Goal: Information Seeking & Learning: Learn about a topic

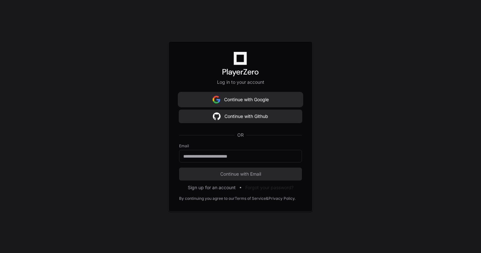
click at [266, 98] on button "Continue with Google" at bounding box center [240, 99] width 123 height 13
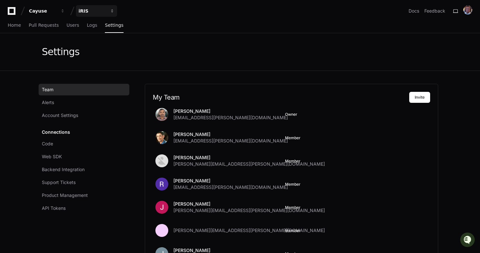
click at [110, 9] on span "button" at bounding box center [112, 11] width 5 height 5
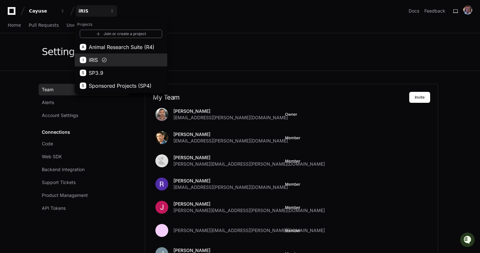
click at [111, 62] on button "I iRIS" at bounding box center [121, 59] width 93 height 13
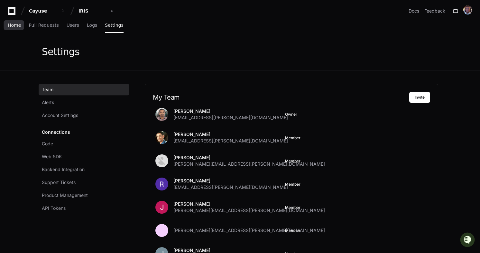
click at [13, 23] on span "Home" at bounding box center [14, 25] width 13 height 4
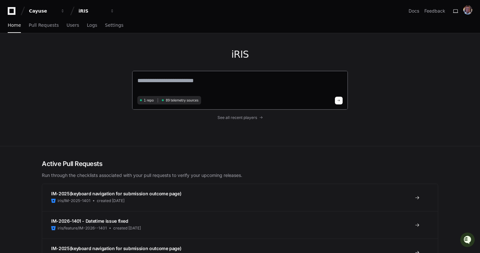
click at [210, 87] on textarea at bounding box center [239, 85] width 205 height 18
paste textarea "********"
type textarea "********"
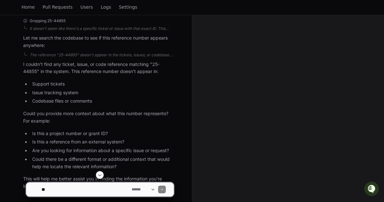
scroll to position [241, 0]
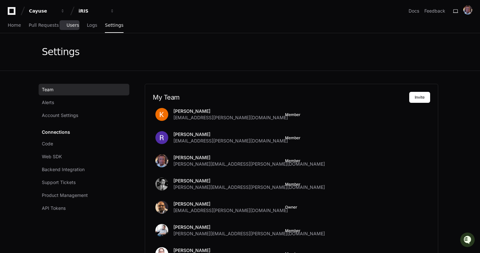
click at [69, 25] on span "Users" at bounding box center [73, 25] width 13 height 4
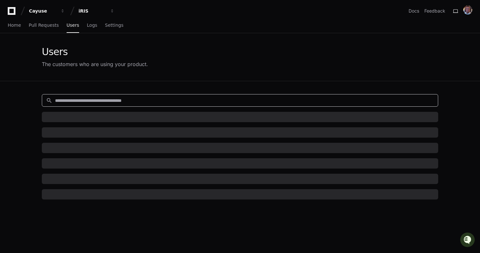
click at [170, 98] on input at bounding box center [244, 100] width 379 height 6
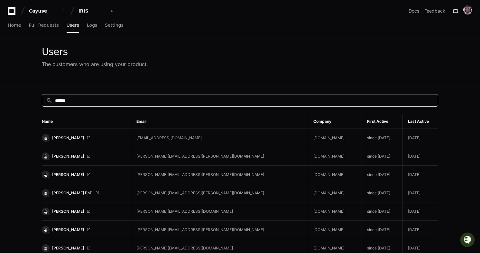
type input "*****"
click at [62, 134] on link "[PERSON_NAME]" at bounding box center [84, 138] width 84 height 8
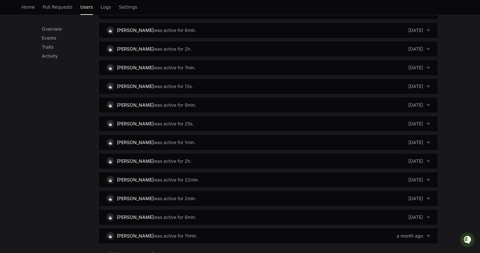
scroll to position [639, 0]
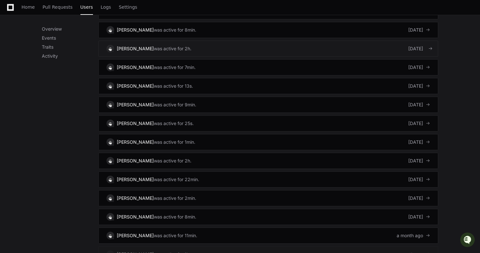
click at [413, 49] on div "[DATE]" at bounding box center [419, 48] width 22 height 6
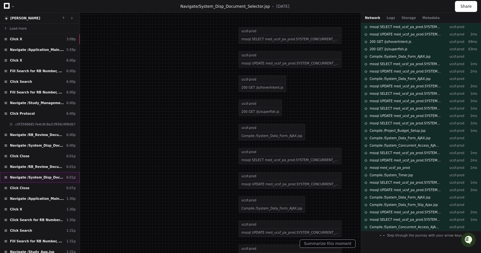
click at [34, 178] on span "Navigate /System_Disp_Document_Selector.jsp" at bounding box center [37, 177] width 54 height 5
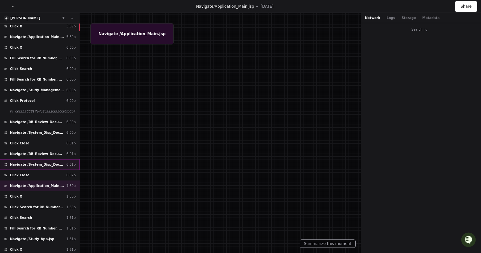
scroll to position [26, 0]
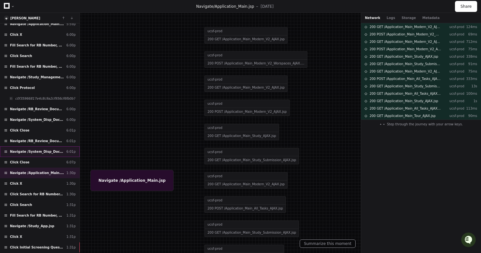
scroll to position [39, 0]
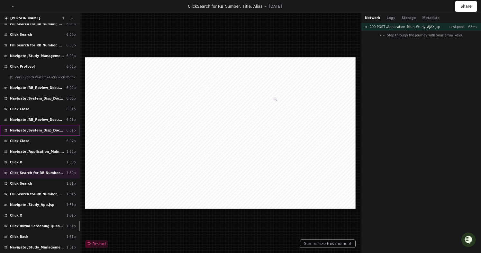
scroll to position [51, 0]
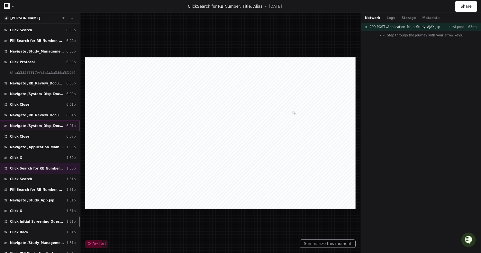
scroll to position [64, 0]
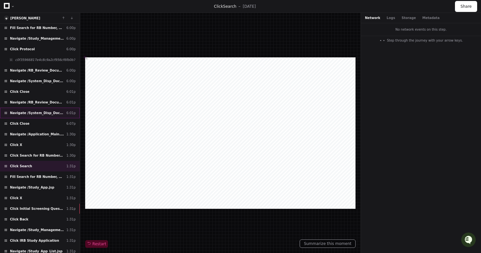
scroll to position [77, 0]
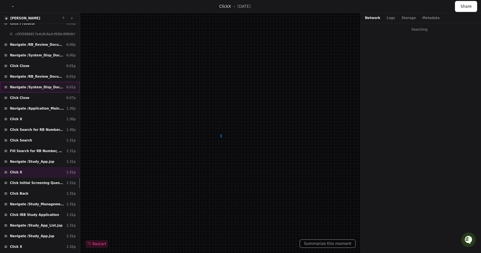
scroll to position [103, 0]
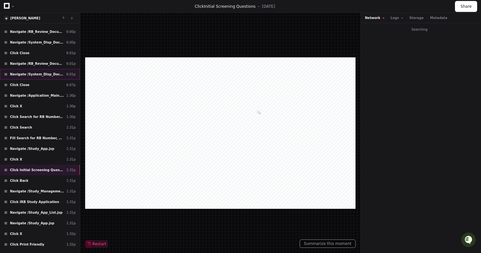
scroll to position [116, 0]
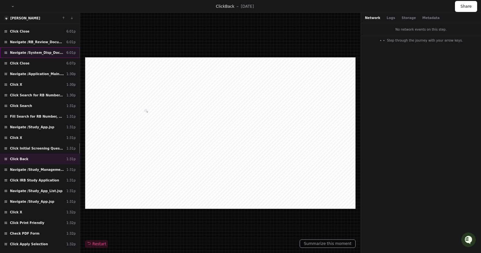
scroll to position [129, 0]
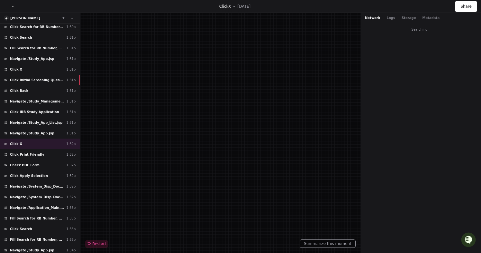
scroll to position [193, 0]
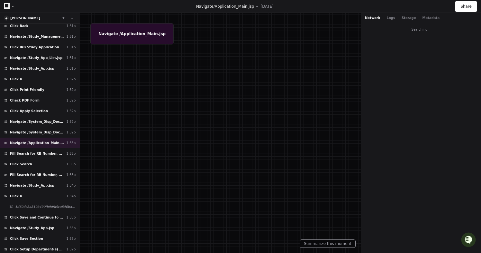
scroll to position [270, 0]
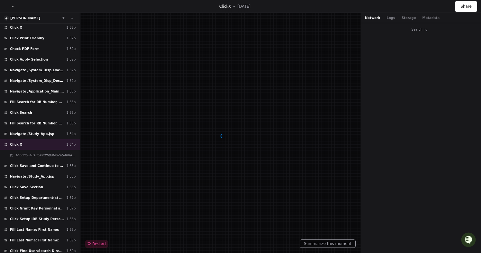
scroll to position [322, 0]
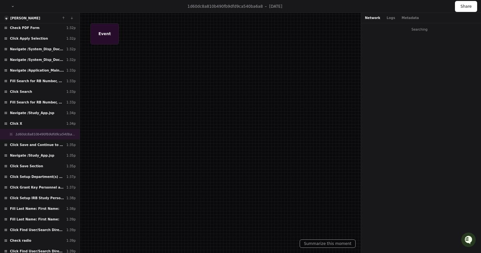
scroll to position [335, 0]
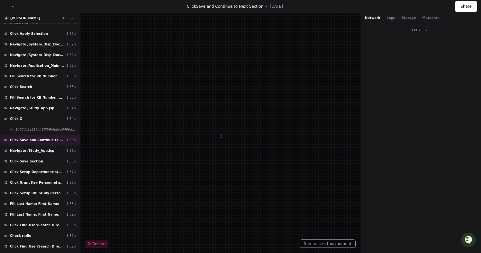
scroll to position [347, 0]
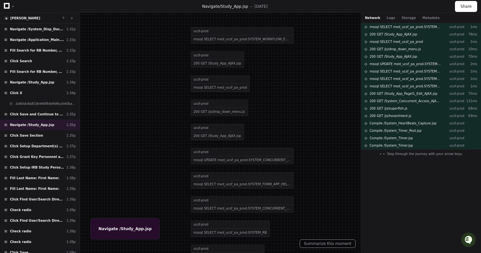
scroll to position [373, 0]
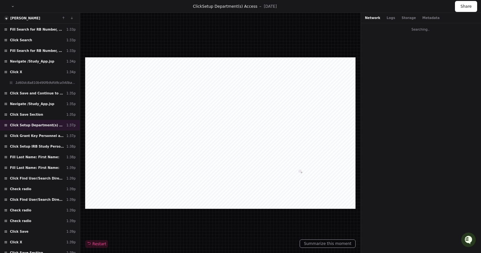
scroll to position [386, 0]
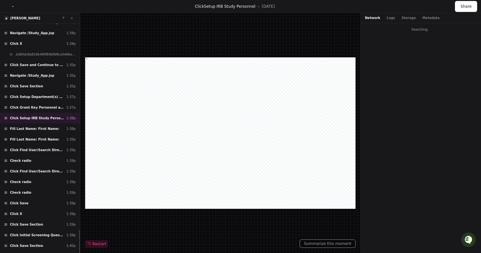
scroll to position [412, 0]
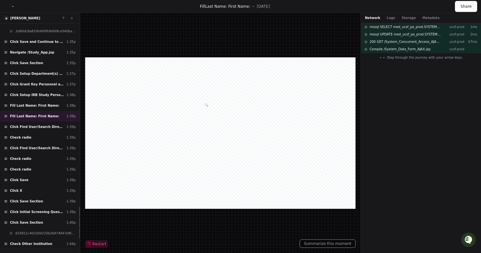
scroll to position [437, 0]
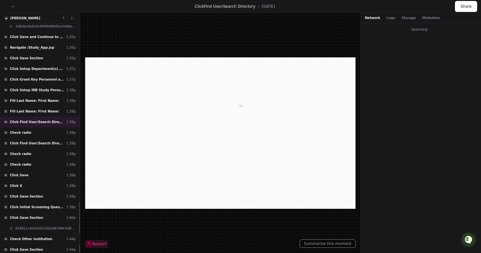
scroll to position [450, 0]
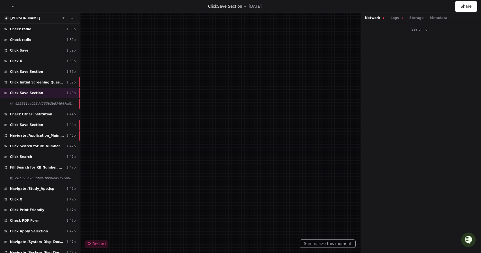
scroll to position [566, 0]
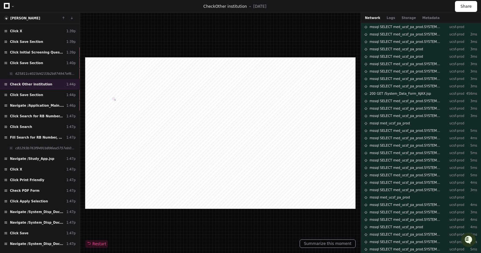
scroll to position [605, 0]
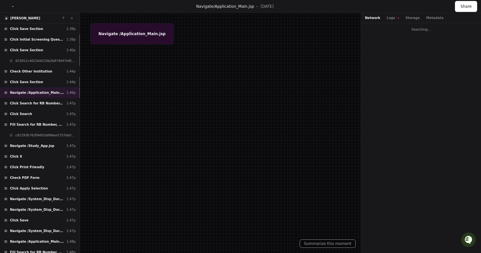
scroll to position [618, 0]
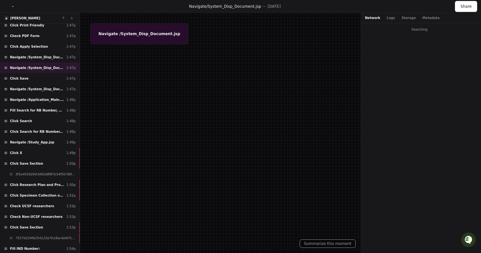
scroll to position [757, 0]
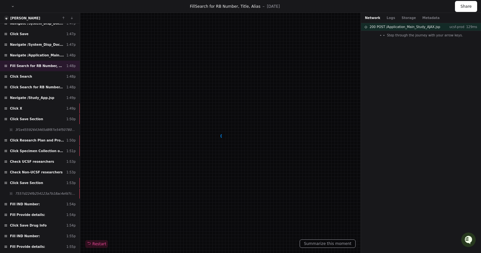
scroll to position [796, 0]
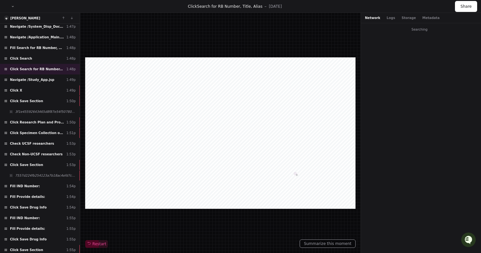
scroll to position [822, 0]
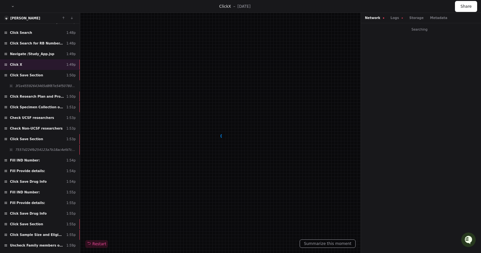
scroll to position [847, 0]
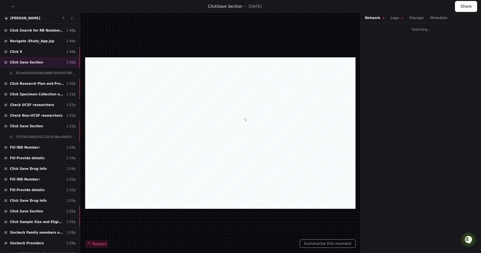
scroll to position [860, 0]
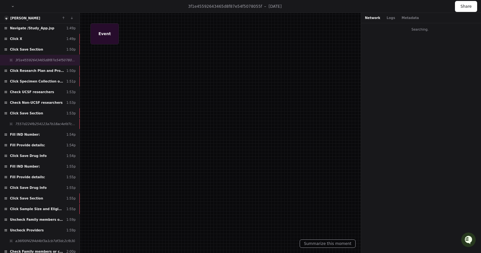
scroll to position [873, 0]
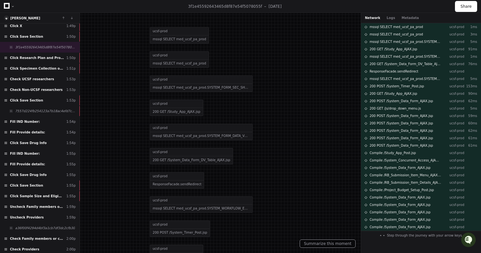
scroll to position [886, 0]
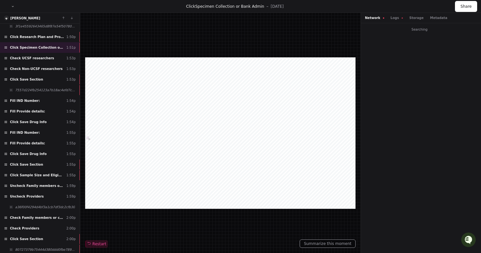
scroll to position [899, 0]
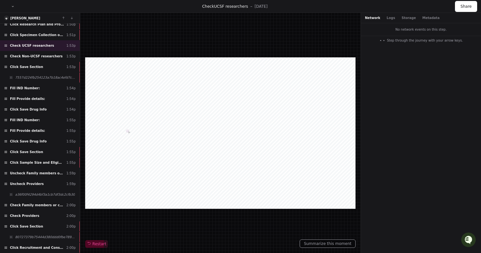
scroll to position [912, 0]
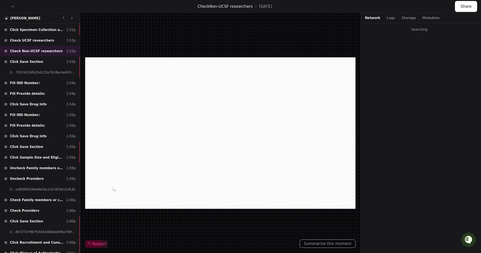
scroll to position [924, 0]
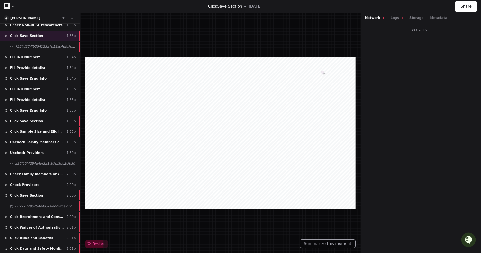
scroll to position [950, 0]
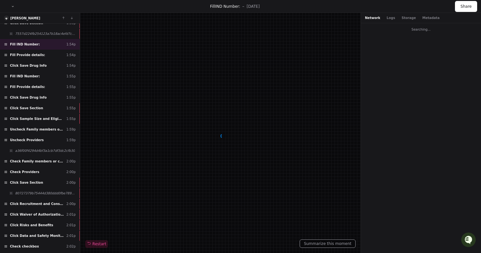
scroll to position [963, 0]
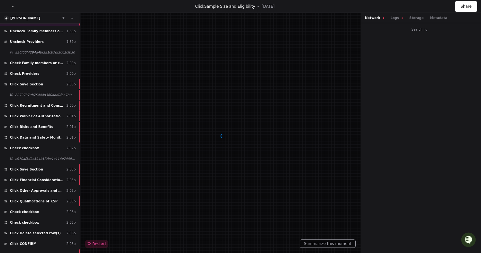
scroll to position [1053, 0]
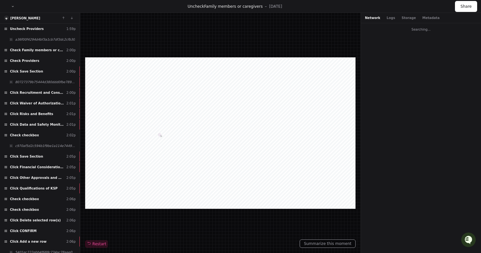
scroll to position [1066, 0]
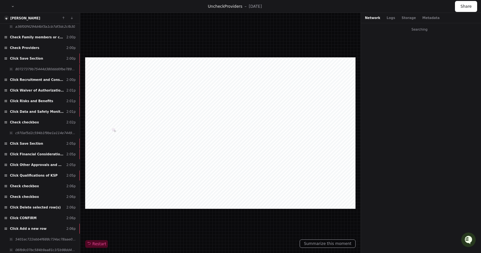
scroll to position [1079, 0]
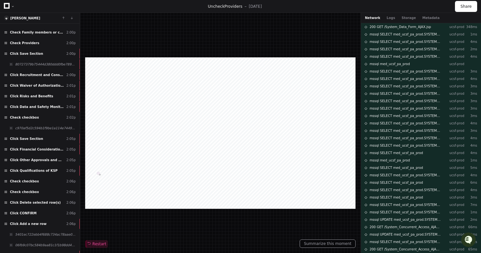
scroll to position [1092, 0]
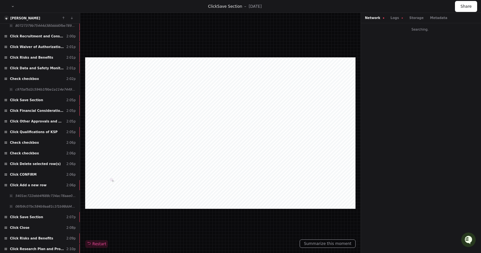
scroll to position [1130, 0]
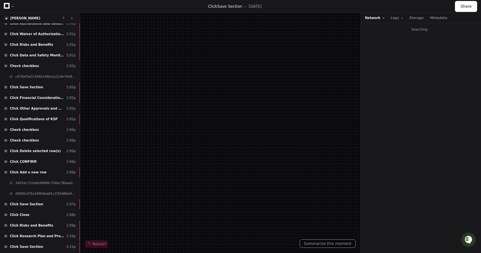
scroll to position [1143, 0]
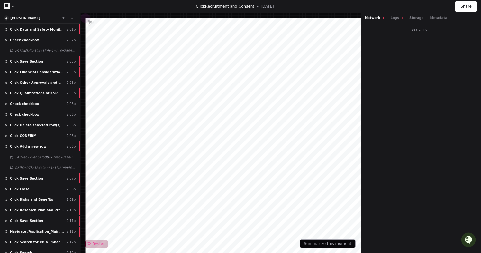
scroll to position [1169, 0]
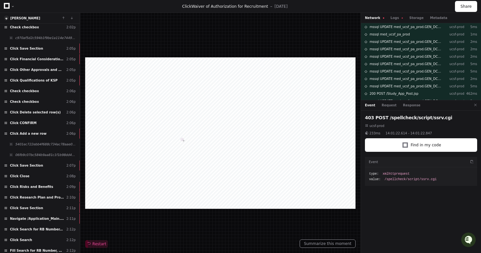
scroll to position [1182, 0]
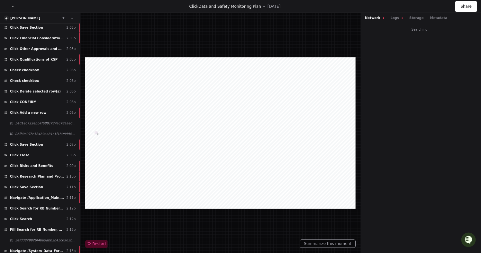
scroll to position [1195, 0]
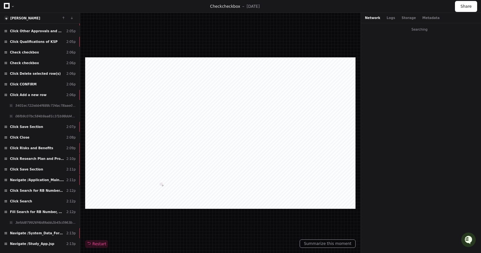
scroll to position [1220, 0]
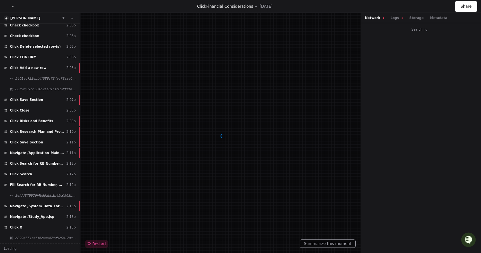
scroll to position [1235, 0]
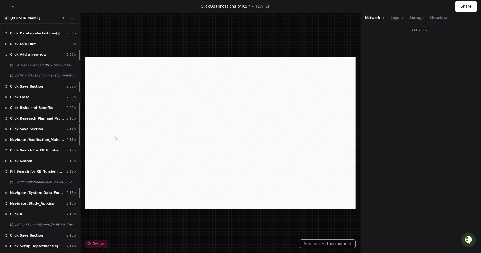
scroll to position [1261, 0]
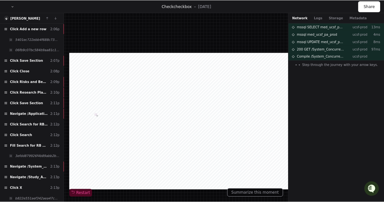
scroll to position [1273, 0]
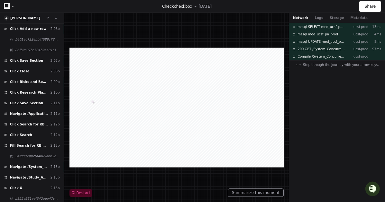
click at [87, 74] on div at bounding box center [176, 108] width 214 height 120
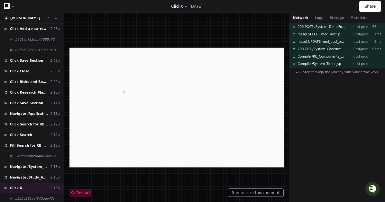
click at [81, 193] on span "Restart" at bounding box center [80, 192] width 19 height 5
click at [118, 151] on div at bounding box center [176, 108] width 214 height 120
click at [257, 191] on button "Summarize this moment" at bounding box center [256, 192] width 56 height 8
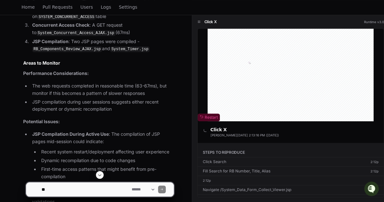
scroll to position [328, 0]
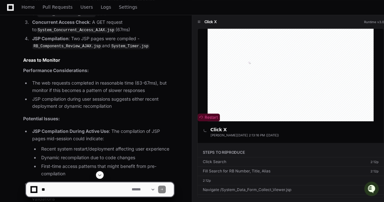
click at [211, 116] on span "Restart" at bounding box center [208, 117] width 18 height 5
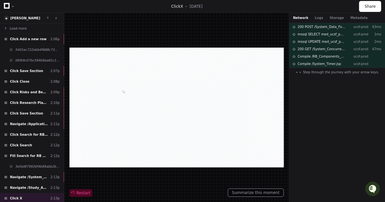
click at [81, 193] on span "Restart" at bounding box center [80, 192] width 19 height 5
click at [151, 122] on div at bounding box center [176, 108] width 214 height 120
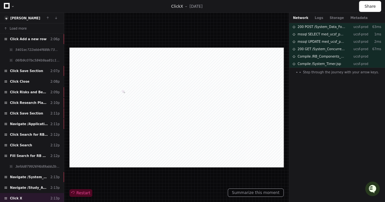
click at [78, 196] on div at bounding box center [80, 193] width 23 height 8
click at [69, 189] on button "Restart" at bounding box center [80, 193] width 23 height 8
click at [78, 196] on div at bounding box center [76, 193] width 14 height 8
click at [69, 189] on button "Restart" at bounding box center [80, 193] width 23 height 8
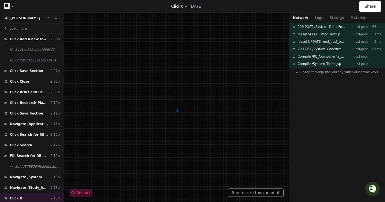
click at [69, 189] on button "Restart" at bounding box center [80, 193] width 23 height 8
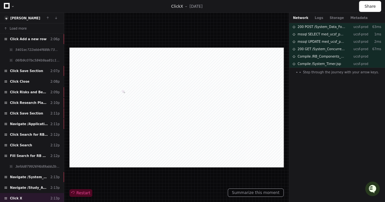
click at [78, 196] on div at bounding box center [80, 193] width 23 height 8
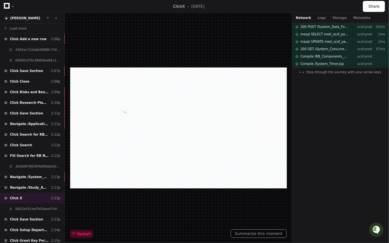
click at [78, 235] on span "Restart" at bounding box center [81, 234] width 19 height 5
click at [124, 150] on div at bounding box center [178, 128] width 217 height 121
click at [82, 236] on span "Restart" at bounding box center [81, 234] width 19 height 5
click at [82, 234] on span "Restart" at bounding box center [81, 234] width 19 height 5
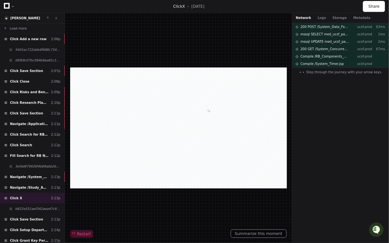
click at [82, 234] on span "Restart" at bounding box center [81, 234] width 19 height 5
click at [129, 177] on div at bounding box center [178, 128] width 217 height 121
click at [140, 155] on div at bounding box center [178, 128] width 217 height 121
click at [159, 120] on div at bounding box center [178, 128] width 217 height 121
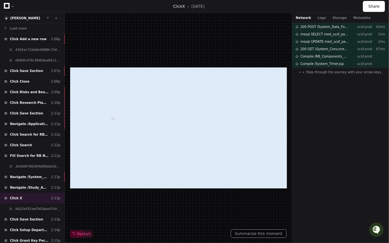
click at [159, 120] on div at bounding box center [178, 128] width 217 height 121
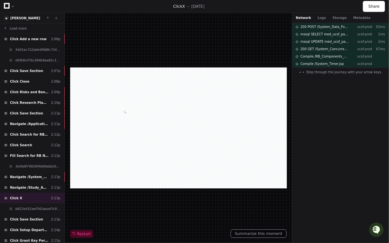
click at [177, 31] on div "Restart" at bounding box center [178, 128] width 216 height 220
click at [79, 235] on span "Restart" at bounding box center [81, 234] width 19 height 5
click at [77, 236] on span "Restart" at bounding box center [81, 234] width 19 height 5
click at [33, 194] on div "Click X 2:13p" at bounding box center [32, 198] width 65 height 11
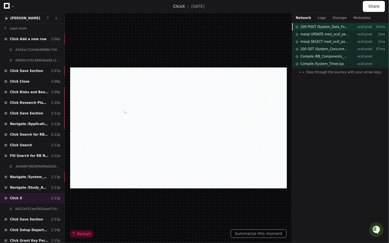
click at [313, 29] on span "200 POST /System_Data_Form_New_Version_AJAX.jsp" at bounding box center [324, 26] width 49 height 5
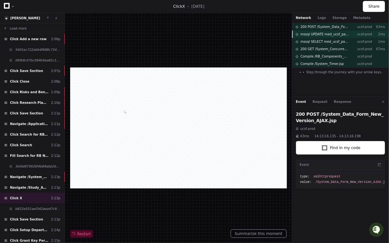
click at [313, 34] on span "mssql UPDATE med_ucsf_pa_prod.SYSTEM_CONCURRENT_ACCESS" at bounding box center [324, 34] width 49 height 5
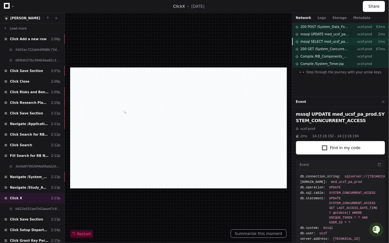
click at [314, 41] on span "mssql SELECT med_ucsf_pa_prod.SYSTEM_CONCURRENT_ACCESS" at bounding box center [324, 41] width 49 height 5
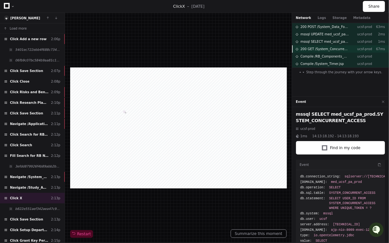
click at [314, 48] on span "200 GET /System_Concurrent_Access_AJAX.jsp" at bounding box center [324, 49] width 49 height 5
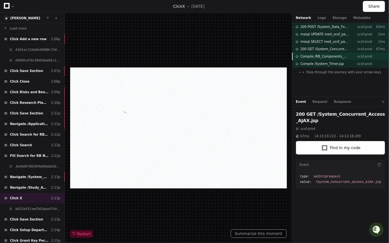
click at [310, 57] on span "Compile /RB_Components_Review_AJAX.jsp" at bounding box center [324, 56] width 49 height 5
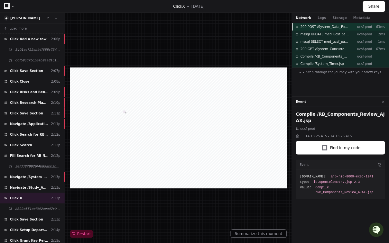
click at [317, 26] on span "200 POST /System_Data_Form_New_Version_AJAX.jsp" at bounding box center [324, 26] width 49 height 5
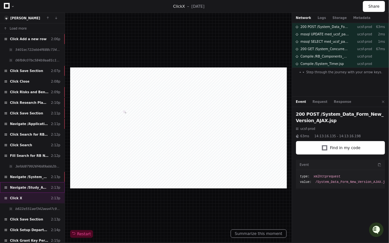
click at [30, 188] on div "Navigate /Study_App.jsp 2:13p" at bounding box center [32, 187] width 65 height 11
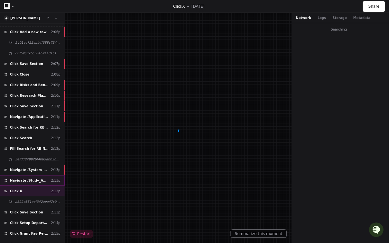
scroll to position [10, 0]
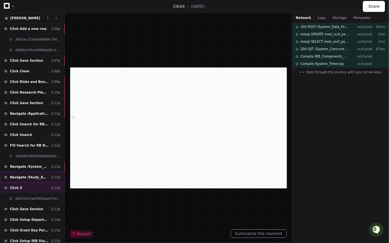
scroll to position [21, 0]
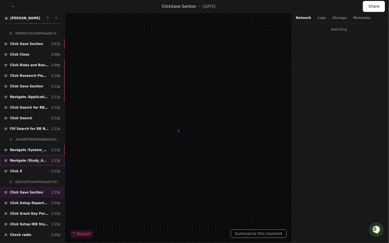
scroll to position [31, 0]
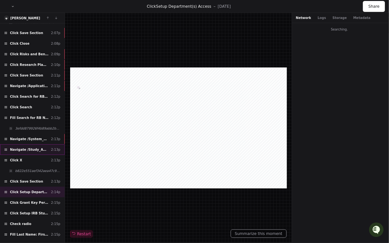
scroll to position [41, 0]
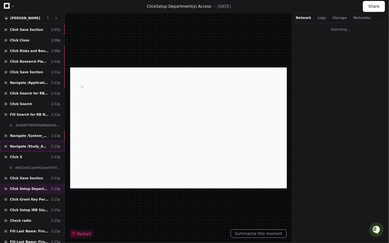
scroll to position [51, 0]
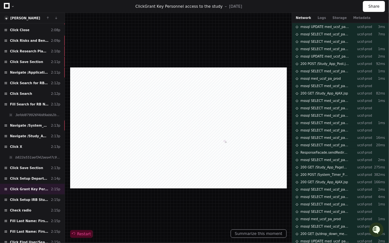
click at [77, 235] on span "Restart" at bounding box center [81, 234] width 19 height 5
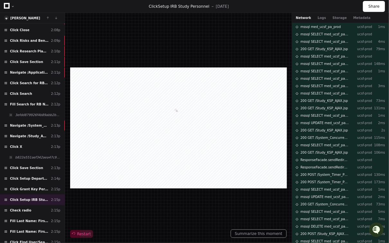
click at [77, 234] on span "Restart" at bounding box center [81, 234] width 19 height 5
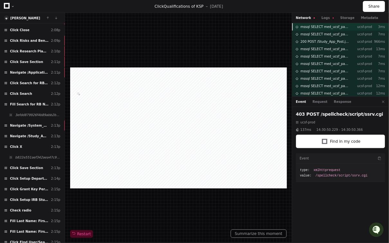
click at [333, 27] on span "mssql SELECT med_ucsf_pa_prod" at bounding box center [324, 26] width 49 height 5
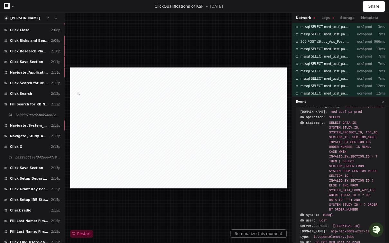
scroll to position [70, 0]
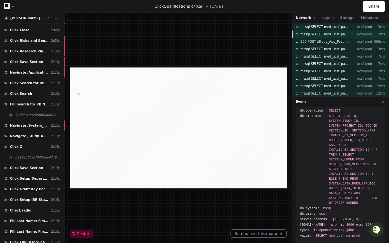
click at [323, 33] on span "mssql SELECT med_ucsf_pa_prod.SYSTEM_FORM_SEC_SHOW" at bounding box center [324, 34] width 49 height 5
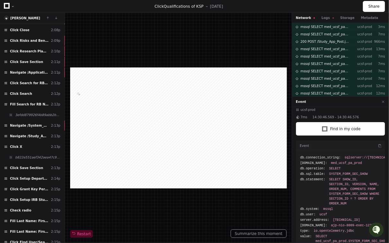
scroll to position [24, 0]
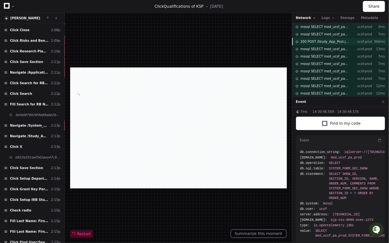
click at [322, 38] on div "200 POST /Study_App_Post.jsp ucsf-prod 966ms" at bounding box center [340, 41] width 97 height 7
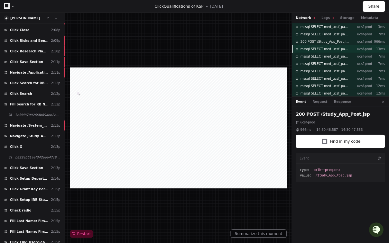
click at [318, 49] on span "mssql SELECT med_ucsf_pa_prod.SYSTEM_FORM_SEC_SHOW_RULE" at bounding box center [324, 49] width 49 height 5
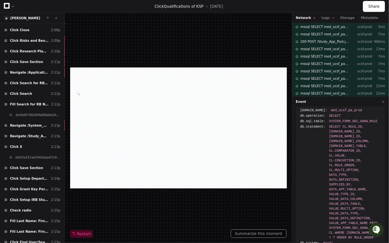
scroll to position [106, 0]
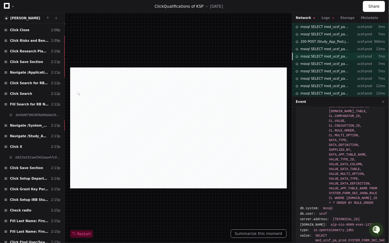
click at [306, 57] on span "mssql SELECT med_ucsf_pa_prod.SYSTEM_FORM_SEC_SHOW_RULE" at bounding box center [324, 56] width 49 height 5
click at [309, 69] on span "mssql SELECT med_ucsf_pa_prod.SYSTEM_FORM_SEC_SHOW_RULE" at bounding box center [324, 71] width 49 height 5
click at [309, 71] on span "mssql SELECT med_ucsf_pa_prod.SYSTEM_FORM_SEC_SHOW_RULE" at bounding box center [324, 71] width 49 height 5
click at [311, 75] on div "mssql SELECT med_ucsf_pa_prod.SYSTEM_FORM_SEC_SHOW_RULE ucsf-prod 7ms" at bounding box center [340, 78] width 97 height 7
